Goal: Task Accomplishment & Management: Use online tool/utility

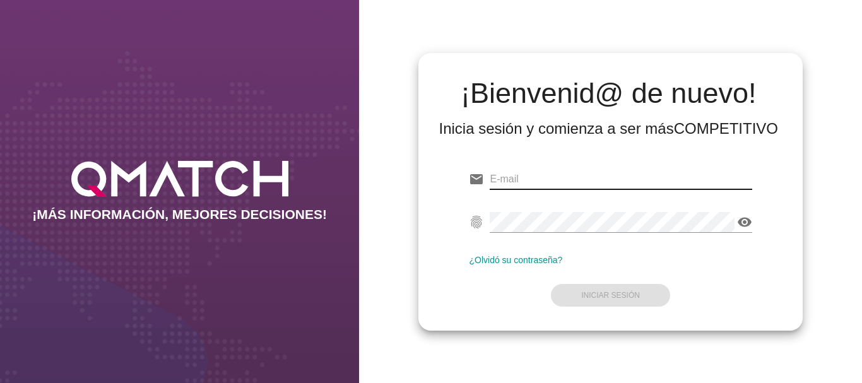
click at [532, 177] on input "email" at bounding box center [621, 179] width 262 height 20
type input "[EMAIL_ADDRESS][PERSON_NAME][DOMAIN_NAME]"
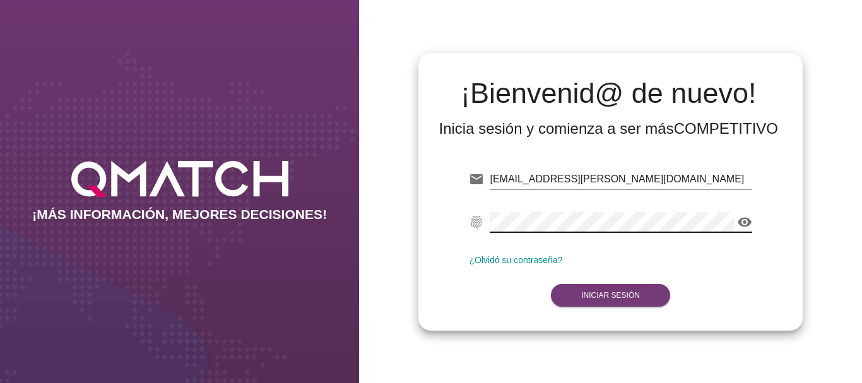
click at [622, 300] on button "Iniciar Sesión" at bounding box center [610, 295] width 119 height 23
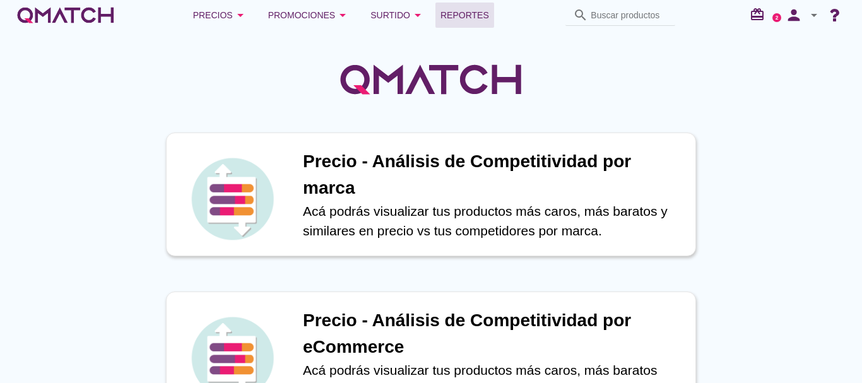
click at [472, 12] on span "Reportes" at bounding box center [464, 15] width 49 height 15
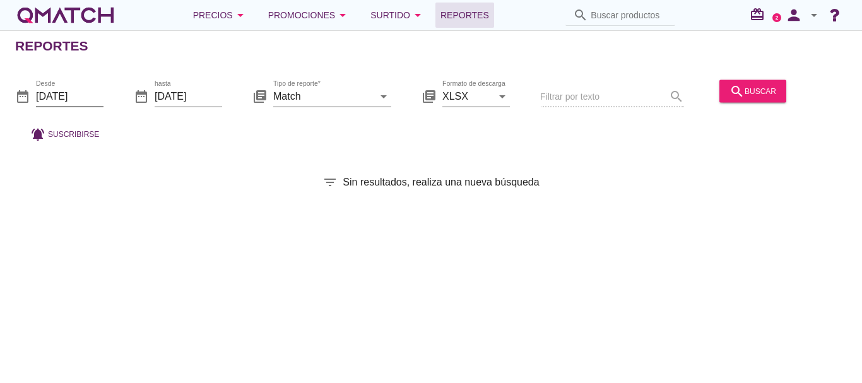
click at [64, 97] on input "[DATE]" at bounding box center [70, 96] width 68 height 20
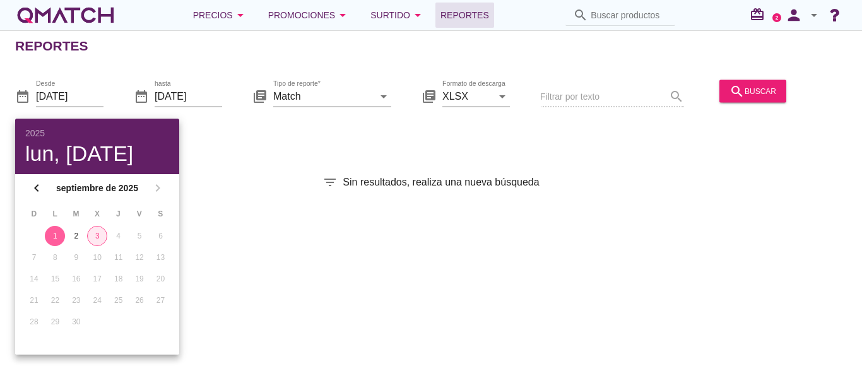
click at [100, 238] on div "3" at bounding box center [97, 235] width 19 height 11
type input "[DATE]"
click at [760, 91] on div "search buscar" at bounding box center [753, 90] width 47 height 15
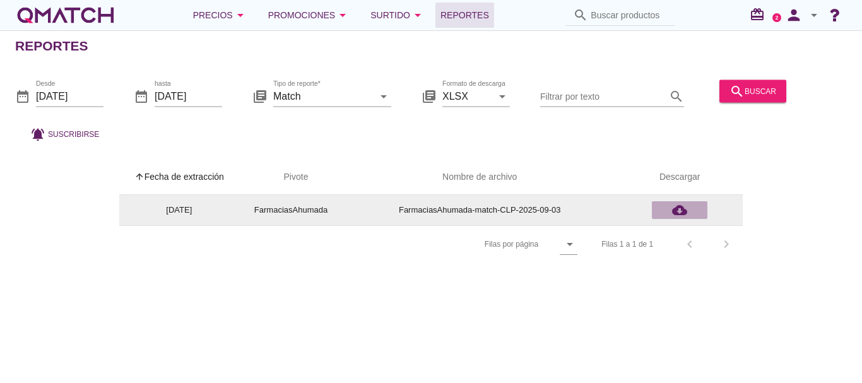
click at [680, 209] on icon "cloud_download" at bounding box center [679, 210] width 15 height 15
